Goal: Ask a question

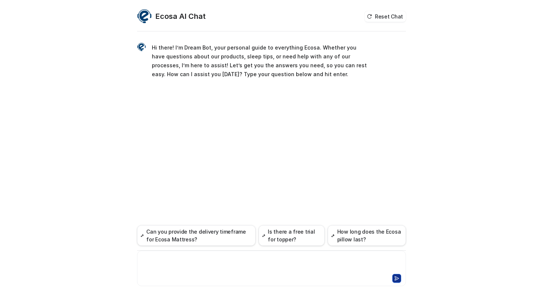
click at [277, 266] on div at bounding box center [271, 263] width 265 height 17
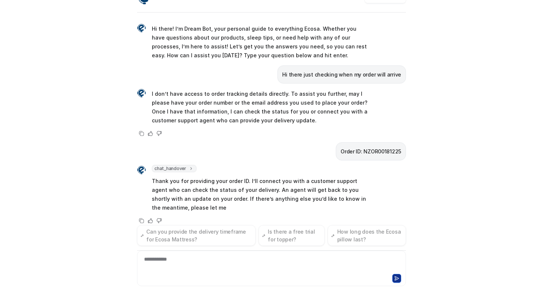
scroll to position [4, 0]
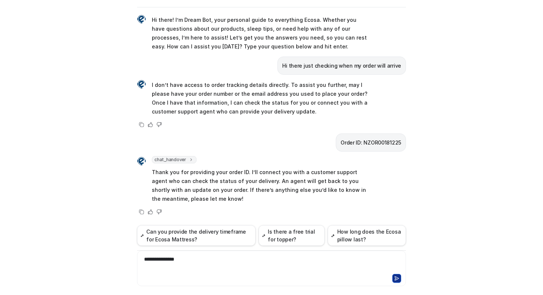
click at [227, 262] on div "**********" at bounding box center [271, 263] width 265 height 17
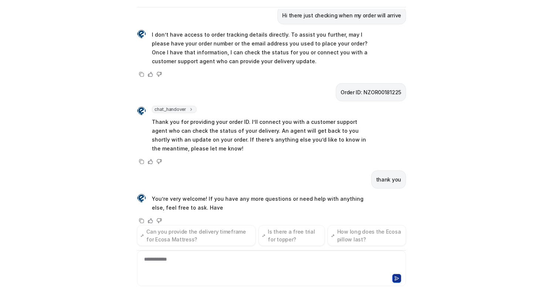
scroll to position [63, 0]
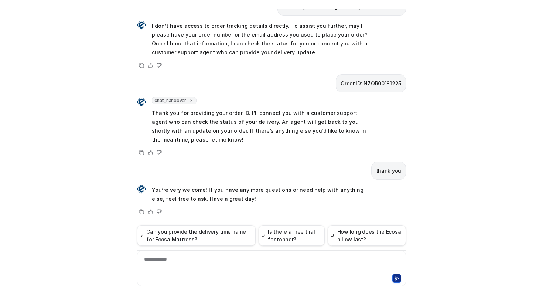
click at [172, 103] on span "chat_handover" at bounding box center [174, 100] width 45 height 7
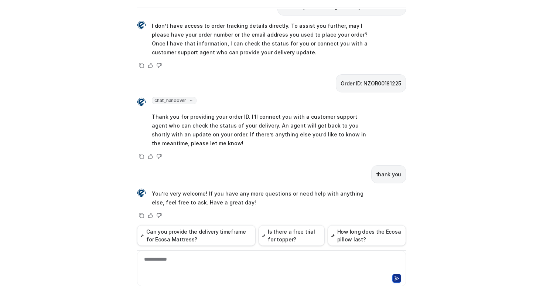
click at [188, 99] on icon at bounding box center [191, 100] width 6 height 5
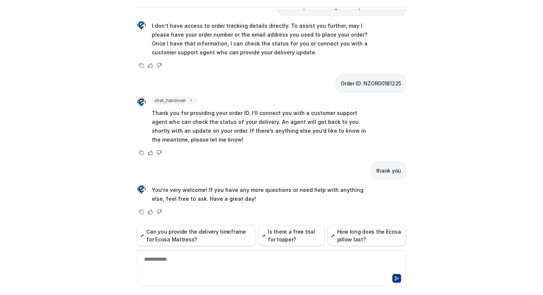
click at [188, 99] on icon at bounding box center [190, 101] width 5 height 6
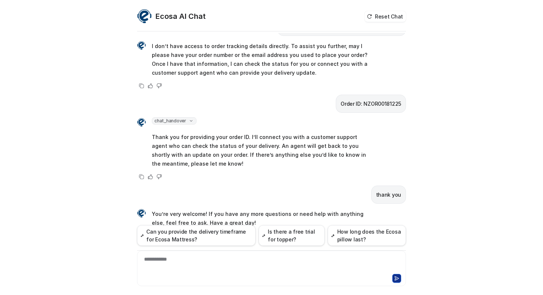
scroll to position [24, 0]
